Goal: Book appointment/travel/reservation

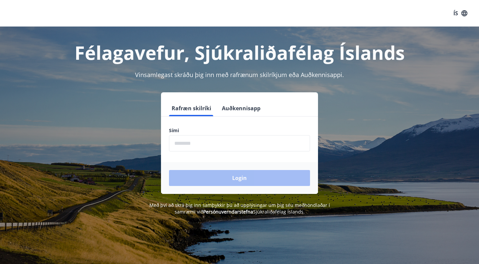
click at [214, 143] on input "phone" at bounding box center [239, 143] width 141 height 16
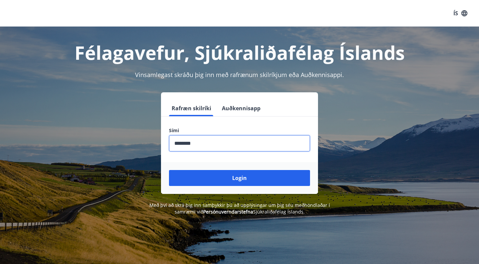
type input "********"
click at [239, 178] on button "Login" at bounding box center [239, 178] width 141 height 16
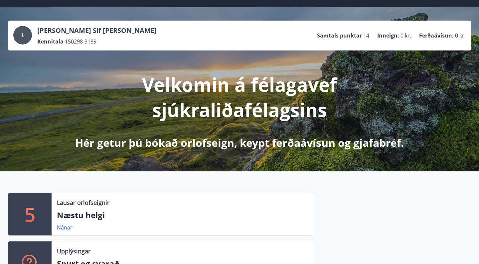
scroll to position [20, 0]
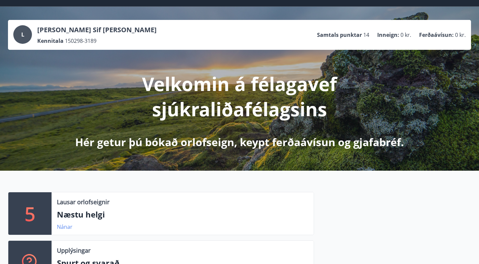
click at [66, 226] on link "Nánar" at bounding box center [65, 226] width 16 height 7
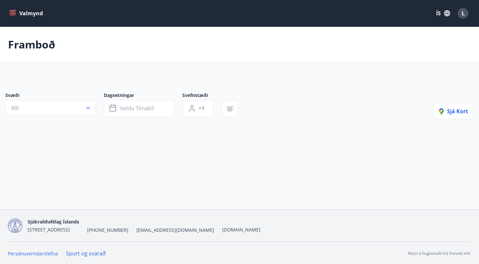
type input "*"
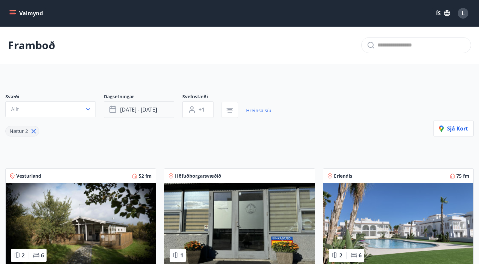
click at [126, 112] on span "[DATE] - [DATE]" at bounding box center [138, 109] width 37 height 7
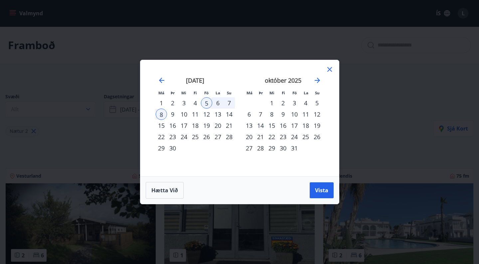
click at [121, 68] on div "Má Þr Mi Fi Fö La Su Má Þr Mi Fi Fö La Su [DATE] 1 2 3 4 5 6 7 8 9 10 11 12 13 …" at bounding box center [239, 132] width 479 height 264
click at [329, 69] on icon at bounding box center [329, 69] width 5 height 5
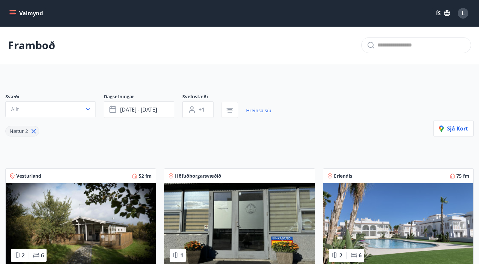
click at [17, 9] on button "Valmynd" at bounding box center [27, 13] width 38 height 12
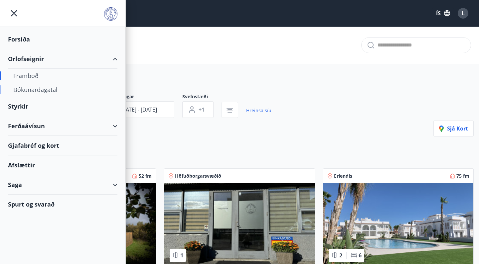
click at [33, 89] on div "Bókunardagatal" at bounding box center [62, 90] width 99 height 14
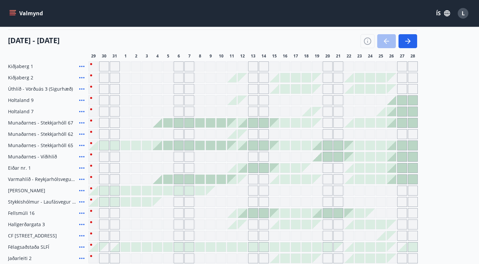
scroll to position [85, 0]
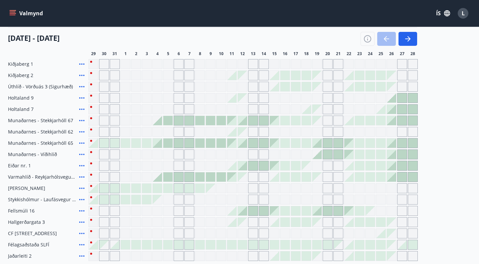
click at [441, 101] on div "Kiðjaberg 1 Kiðjaberg 2 Úthlíð - Vörðuás 3 (Sigurhæð) Holtaland 9 Holtaland 7 […" at bounding box center [239, 160] width 463 height 202
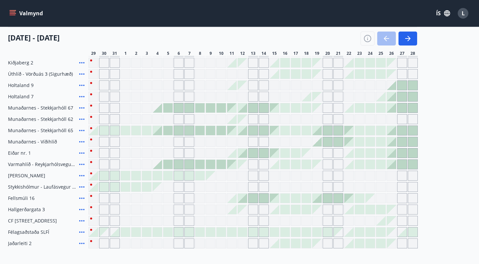
scroll to position [97, 0]
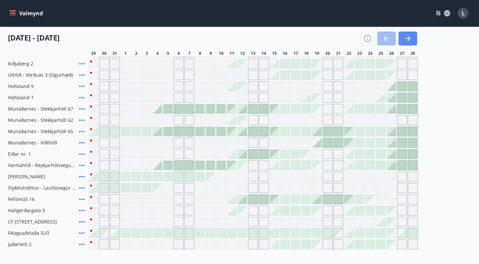
click at [410, 43] on button "button" at bounding box center [407, 39] width 19 height 14
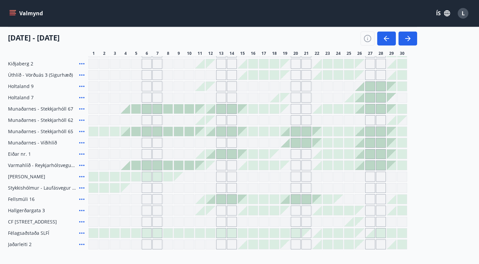
click at [267, 176] on div "Gráir dagar eru ekki bókanlegir" at bounding box center [264, 177] width 10 height 10
click at [410, 43] on button "button" at bounding box center [407, 39] width 19 height 14
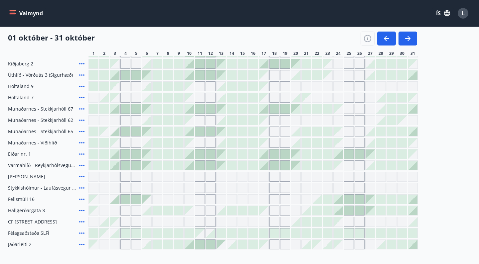
click at [82, 178] on icon at bounding box center [82, 177] width 8 height 8
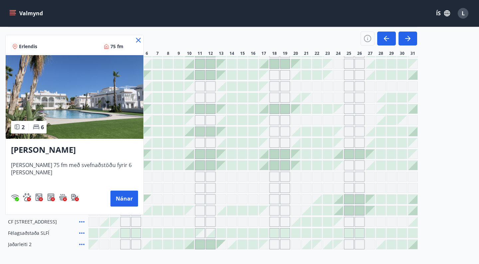
click at [423, 162] on div at bounding box center [239, 132] width 479 height 264
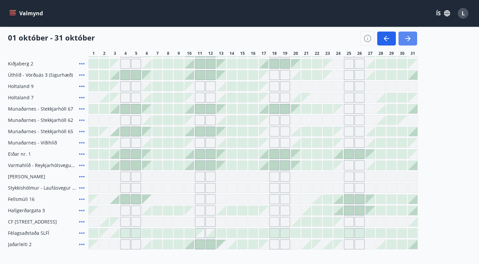
click at [406, 39] on icon "button" at bounding box center [407, 38] width 5 height 1
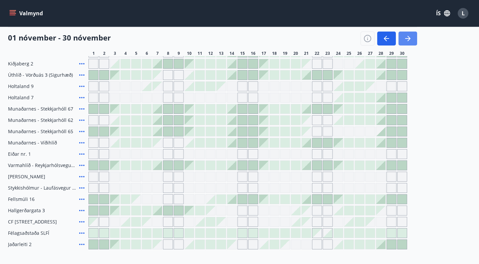
click at [406, 39] on icon "button" at bounding box center [407, 38] width 5 height 1
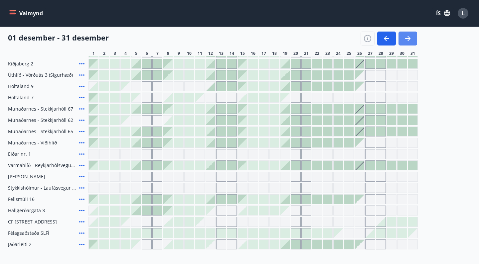
click at [409, 39] on icon "button" at bounding box center [408, 38] width 3 height 5
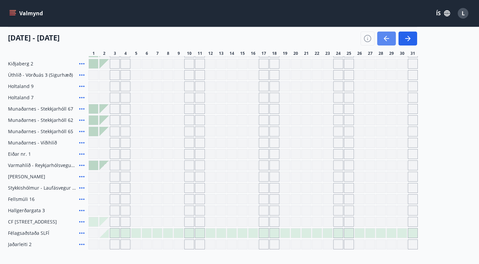
click at [388, 39] on icon "button" at bounding box center [386, 39] width 8 height 8
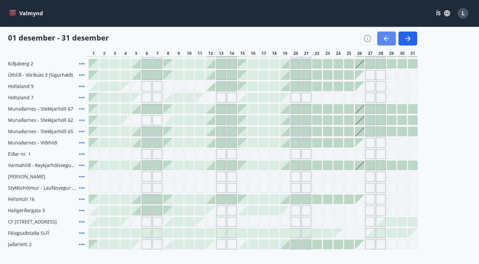
click at [388, 39] on icon "button" at bounding box center [386, 39] width 8 height 8
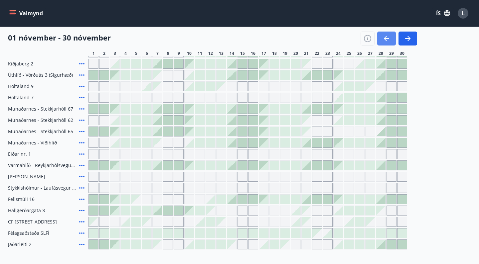
click at [388, 39] on icon "button" at bounding box center [386, 39] width 8 height 8
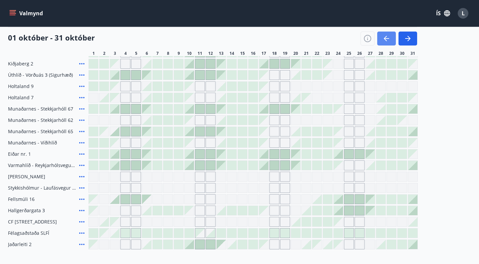
click at [388, 39] on icon "button" at bounding box center [386, 39] width 8 height 8
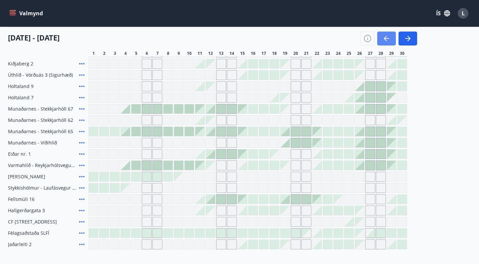
click at [388, 39] on icon "button" at bounding box center [386, 39] width 8 height 8
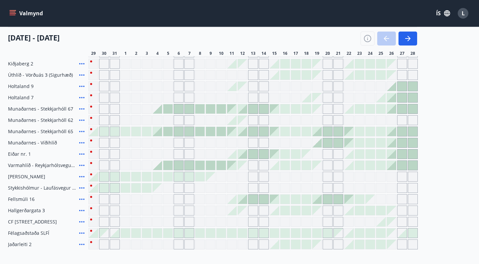
click at [388, 39] on div at bounding box center [389, 39] width 57 height 14
click at [134, 208] on div "Gráir dagar eru ekki bókanlegir" at bounding box center [136, 211] width 10 height 10
click at [434, 129] on div "Kiðjaberg 1 Kiðjaberg 2 Úthlíð - Vörðuás 3 (Sigurhæð) Holtaland 9 Holtaland 7 […" at bounding box center [239, 149] width 463 height 202
click at [354, 177] on div at bounding box center [252, 177] width 329 height 10
click at [38, 177] on span "[PERSON_NAME]" at bounding box center [26, 177] width 37 height 7
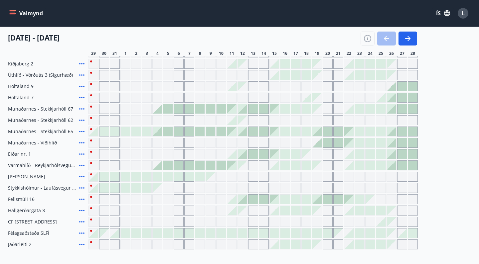
click at [84, 176] on icon at bounding box center [81, 176] width 5 height 1
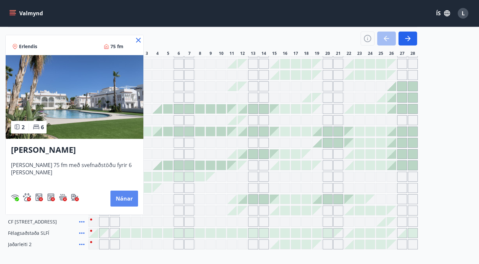
click at [114, 201] on button "Nánar" at bounding box center [124, 199] width 28 height 16
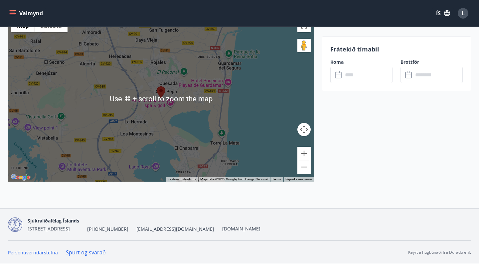
scroll to position [963, 0]
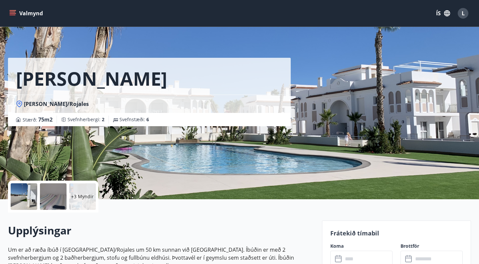
scroll to position [0, 0]
click at [81, 201] on div "+3 Myndir" at bounding box center [82, 197] width 27 height 27
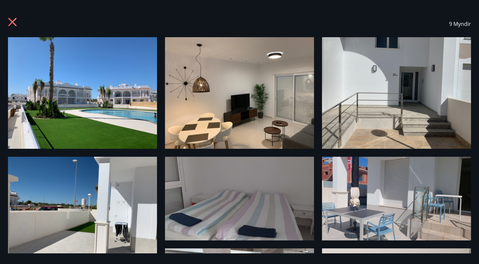
click at [16, 21] on icon at bounding box center [13, 23] width 11 height 11
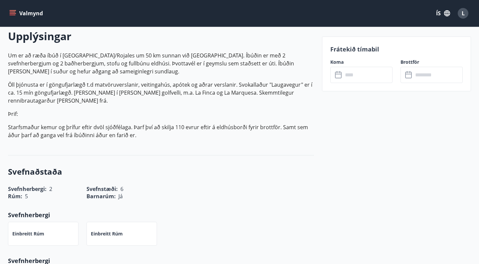
scroll to position [184, 0]
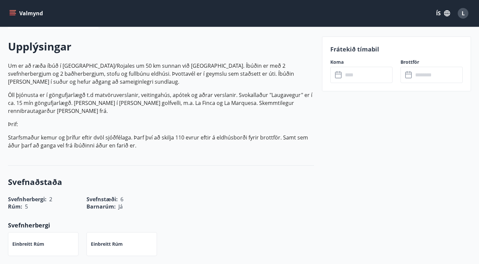
click at [298, 193] on div "Svefnherbergi : 2 Svefnstæði : 6" at bounding box center [157, 195] width 314 height 15
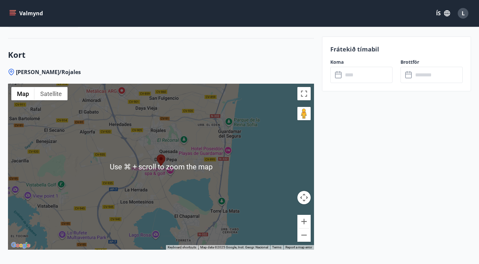
scroll to position [895, 0]
click at [197, 156] on div at bounding box center [161, 167] width 306 height 166
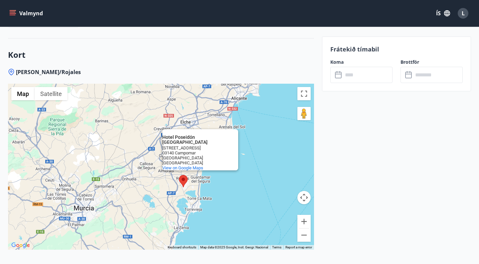
drag, startPoint x: 270, startPoint y: 211, endPoint x: 241, endPoint y: 194, distance: 33.0
click at [241, 194] on div "Hotel [GEOGRAPHIC_DATA] [GEOGRAPHIC_DATA] [GEOGRAPHIC_DATA] [GEOGRAPHIC_DATA] […" at bounding box center [161, 167] width 306 height 166
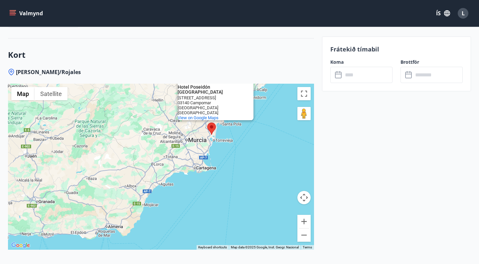
drag, startPoint x: 267, startPoint y: 204, endPoint x: 248, endPoint y: 170, distance: 38.4
click at [248, 170] on div "Hotel [GEOGRAPHIC_DATA] [GEOGRAPHIC_DATA] [GEOGRAPHIC_DATA] [GEOGRAPHIC_DATA] […" at bounding box center [161, 167] width 306 height 166
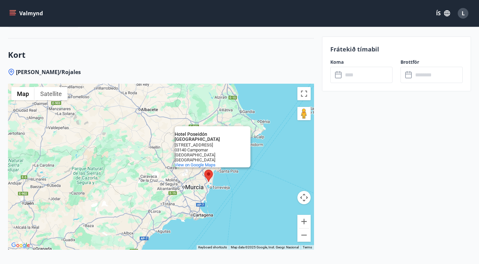
click at [257, 194] on div "Hotel [GEOGRAPHIC_DATA] [GEOGRAPHIC_DATA] [GEOGRAPHIC_DATA] [GEOGRAPHIC_DATA] […" at bounding box center [161, 167] width 306 height 166
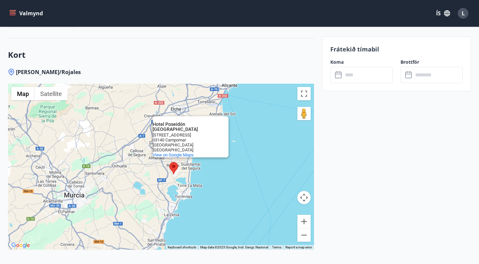
click at [265, 76] on div "[PERSON_NAME]/Rojales ← Move left → Move right ↑ Move up ↓ Move down + Zoom in …" at bounding box center [161, 173] width 306 height 208
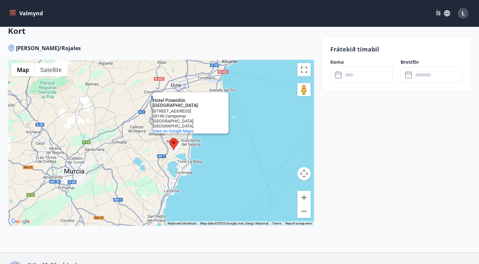
scroll to position [921, 0]
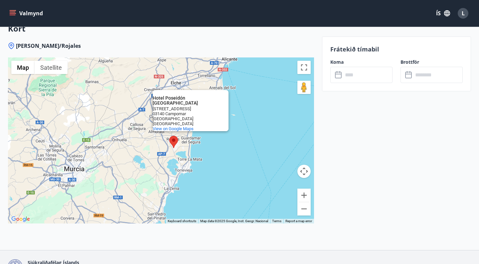
click at [246, 143] on div "Hotel [GEOGRAPHIC_DATA] [GEOGRAPHIC_DATA] [GEOGRAPHIC_DATA] [GEOGRAPHIC_DATA] […" at bounding box center [161, 141] width 306 height 166
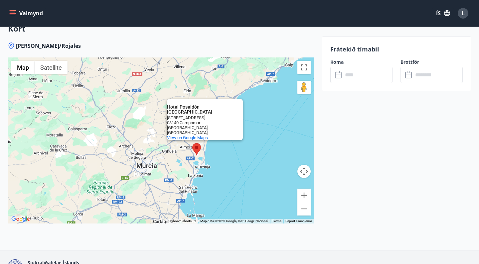
click at [252, 175] on div "Hotel [GEOGRAPHIC_DATA] [GEOGRAPHIC_DATA] [GEOGRAPHIC_DATA] [GEOGRAPHIC_DATA] […" at bounding box center [161, 141] width 306 height 166
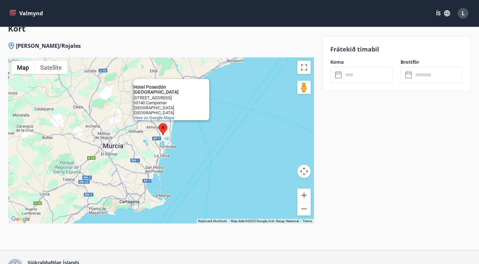
drag, startPoint x: 277, startPoint y: 180, endPoint x: 243, endPoint y: 160, distance: 39.8
click at [243, 160] on div "Hotel [GEOGRAPHIC_DATA] [GEOGRAPHIC_DATA] [GEOGRAPHIC_DATA] [GEOGRAPHIC_DATA] […" at bounding box center [161, 141] width 306 height 166
